Goal: Task Accomplishment & Management: Use online tool/utility

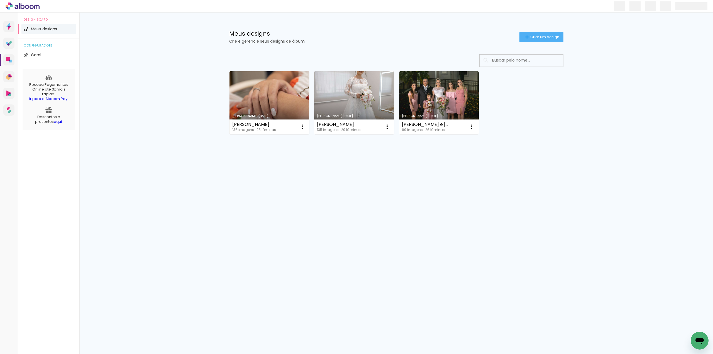
click at [281, 87] on link "Criado em [DATE]" at bounding box center [270, 102] width 80 height 63
click at [269, 79] on link "Criado em [DATE]" at bounding box center [270, 102] width 80 height 63
